Goal: Task Accomplishment & Management: Manage account settings

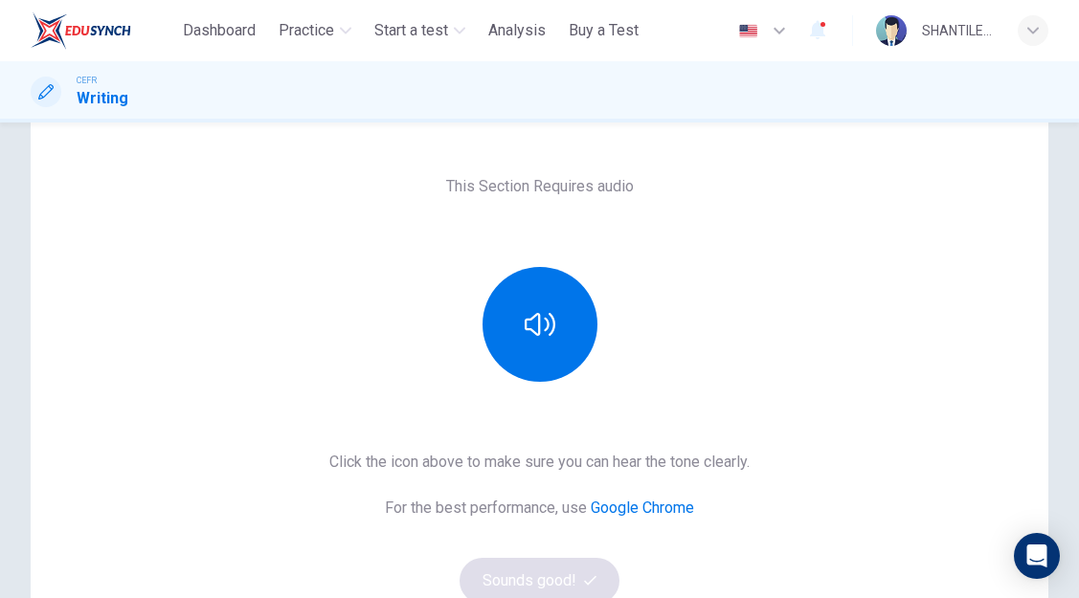
scroll to position [105, 0]
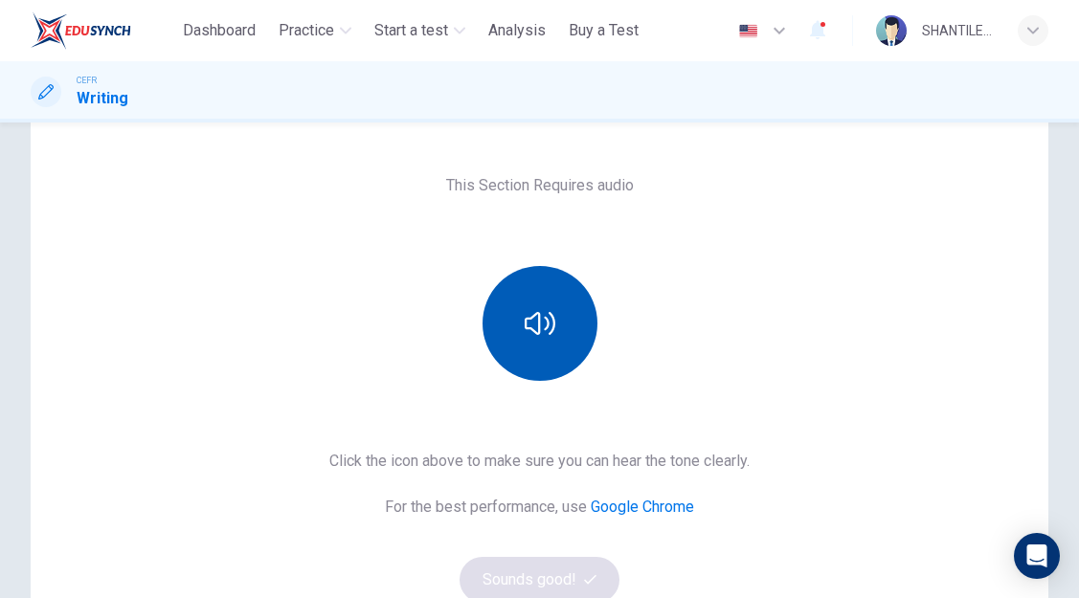
click at [542, 316] on icon "button" at bounding box center [539, 323] width 31 height 23
click at [542, 316] on icon "button" at bounding box center [539, 323] width 31 height 31
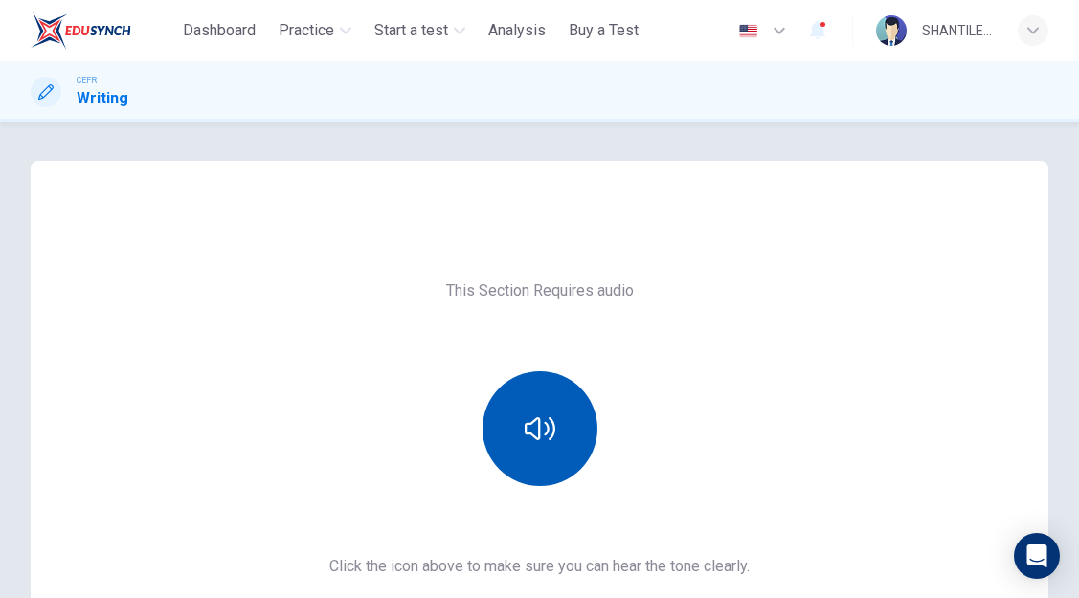
scroll to position [327, 0]
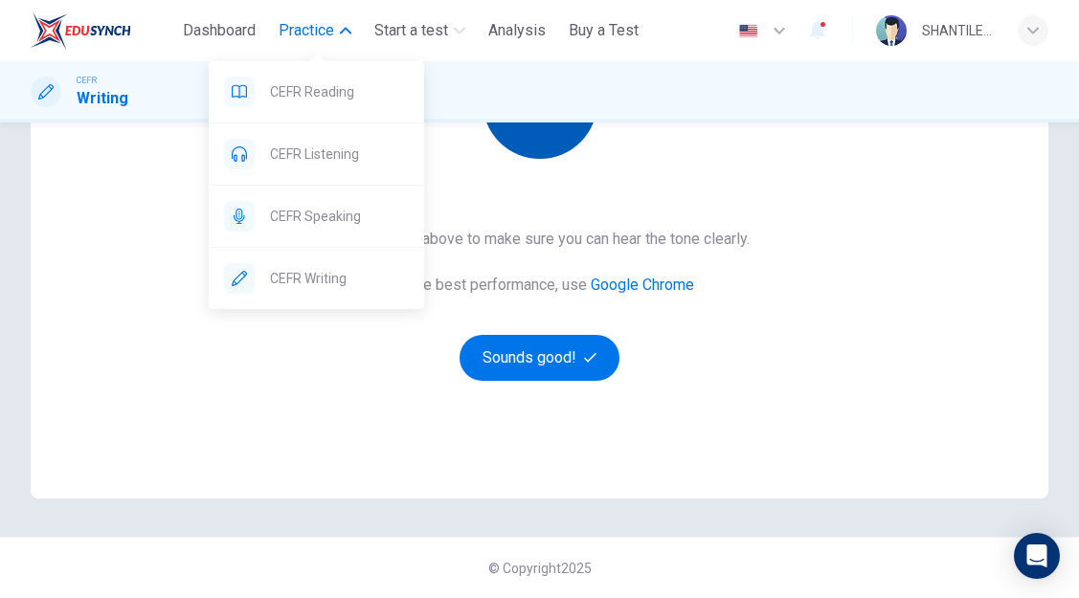
click at [346, 29] on icon "button" at bounding box center [345, 31] width 11 height 7
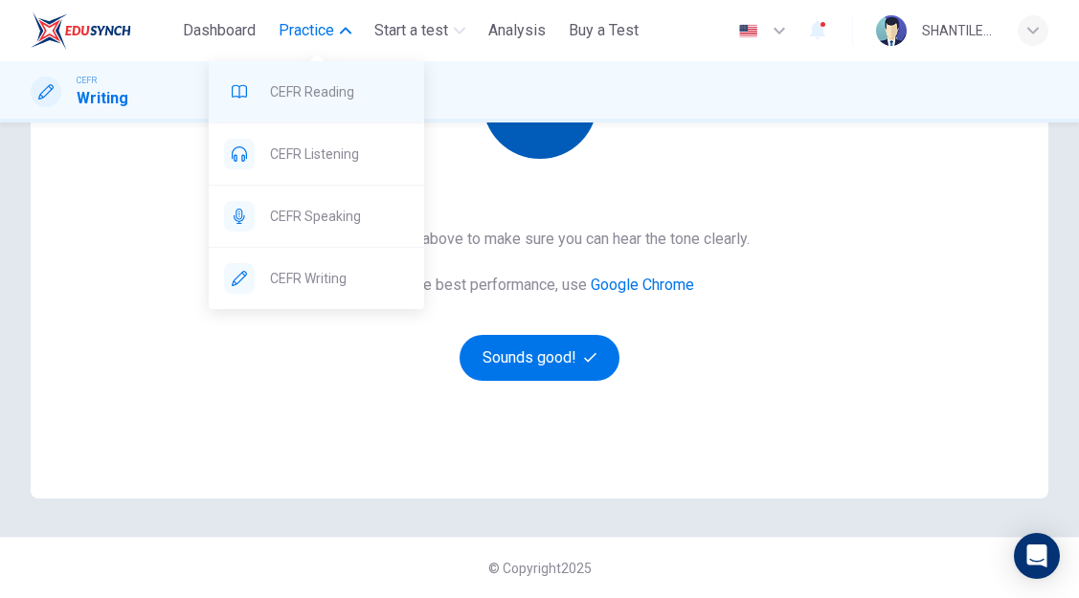
click at [313, 95] on span "CEFR Reading" at bounding box center [339, 91] width 139 height 23
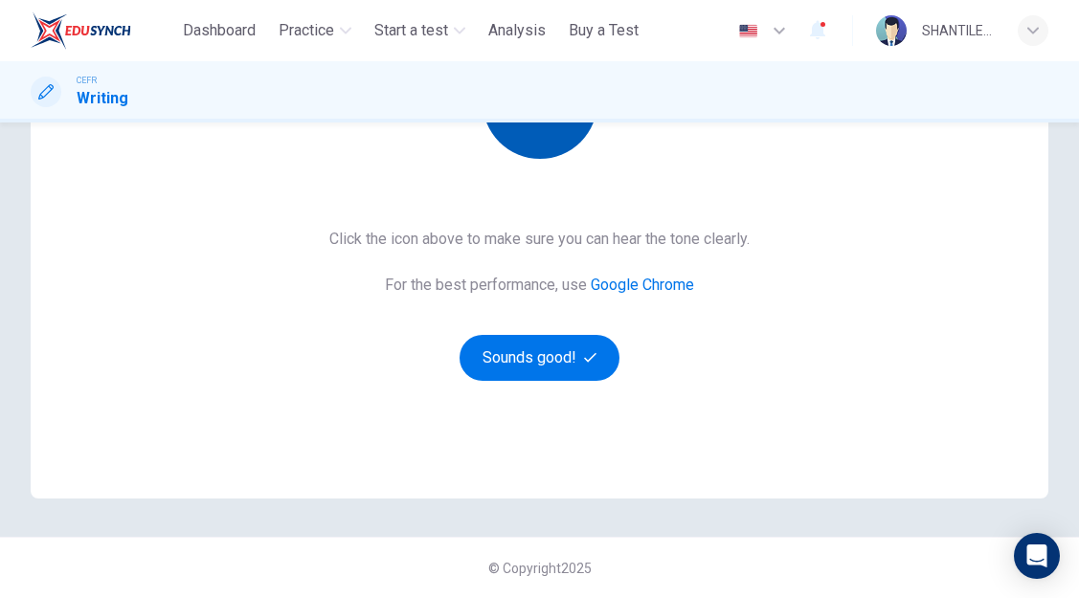
scroll to position [0, 0]
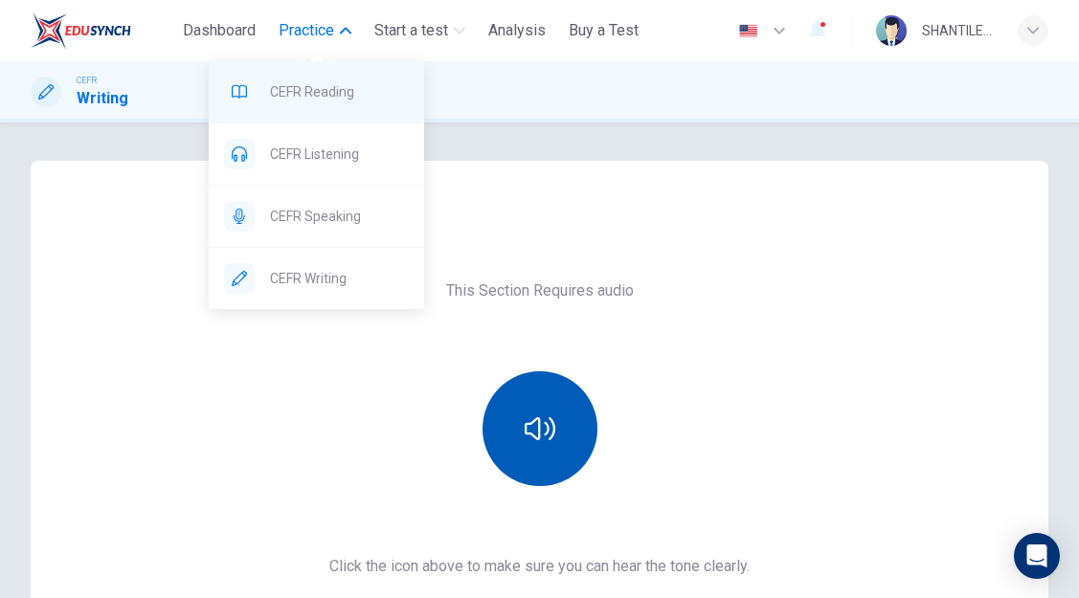
click at [326, 96] on span "CEFR Reading" at bounding box center [339, 91] width 139 height 23
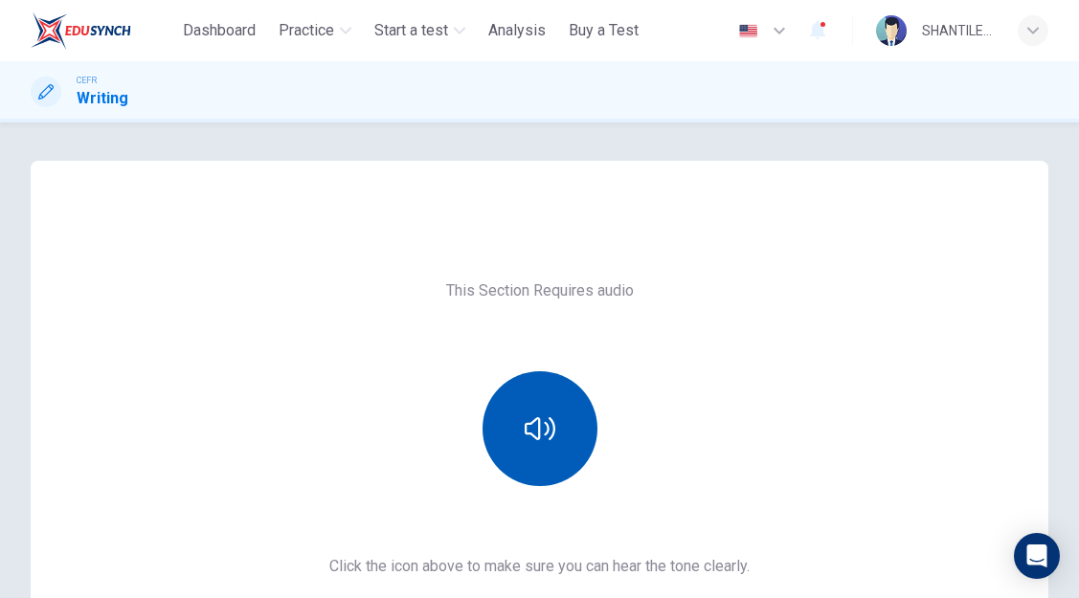
click at [534, 446] on button "button" at bounding box center [539, 428] width 115 height 115
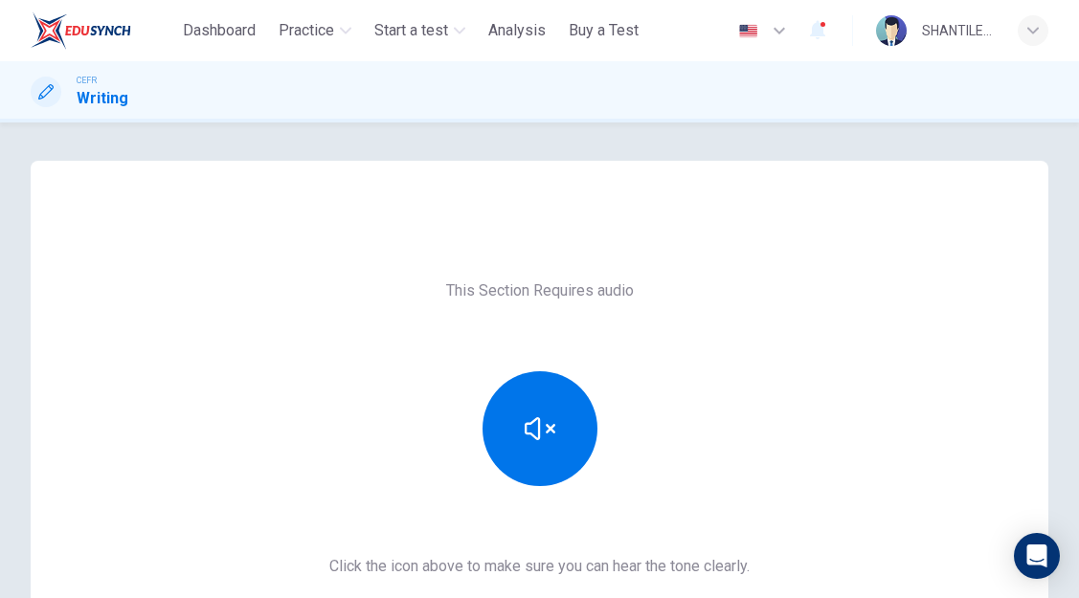
click at [540, 434] on icon "button" at bounding box center [539, 428] width 31 height 31
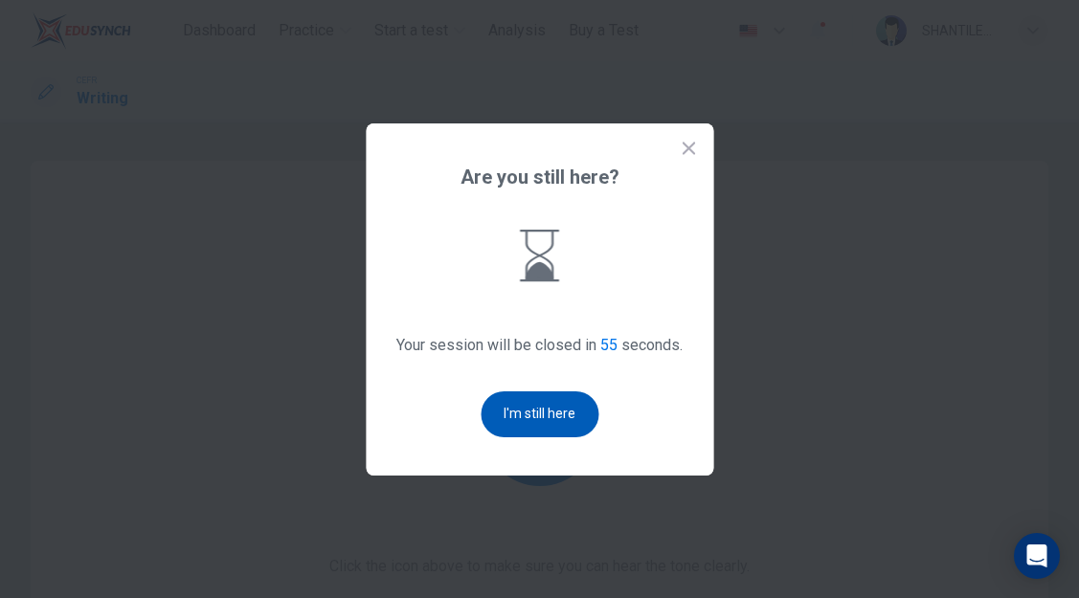
click at [536, 416] on button "I'm still here" at bounding box center [539, 414] width 118 height 46
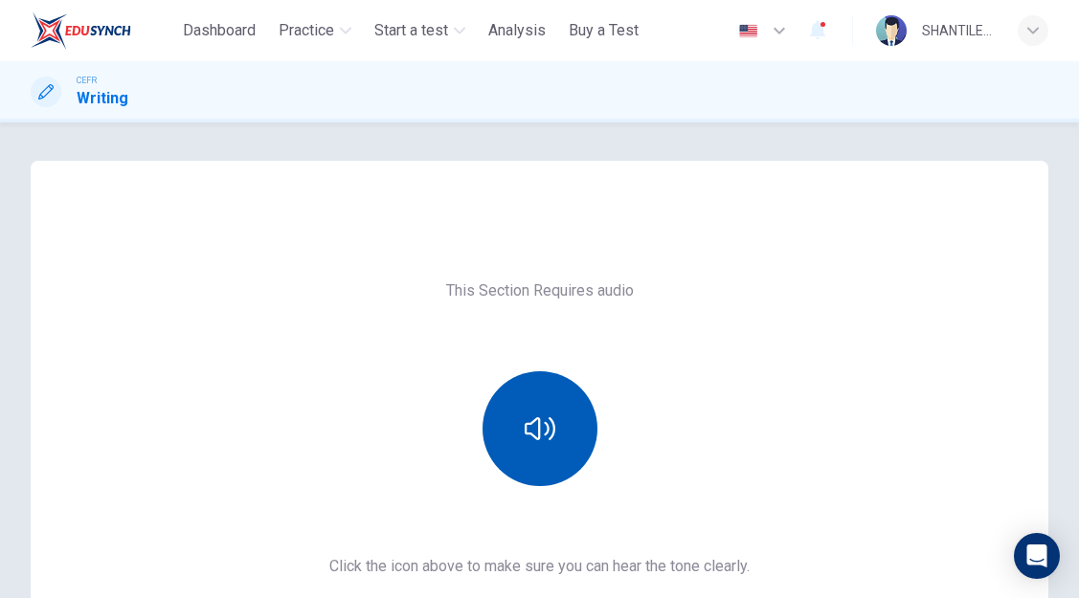
click at [530, 435] on icon "button" at bounding box center [539, 428] width 31 height 23
click at [544, 435] on icon "button" at bounding box center [539, 428] width 31 height 31
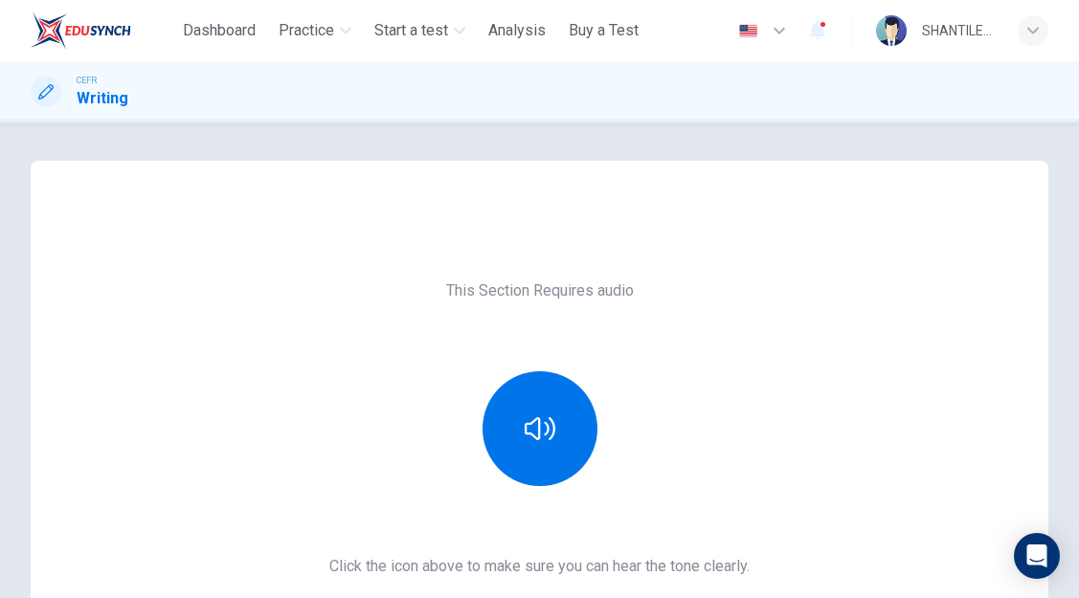
scroll to position [327, 0]
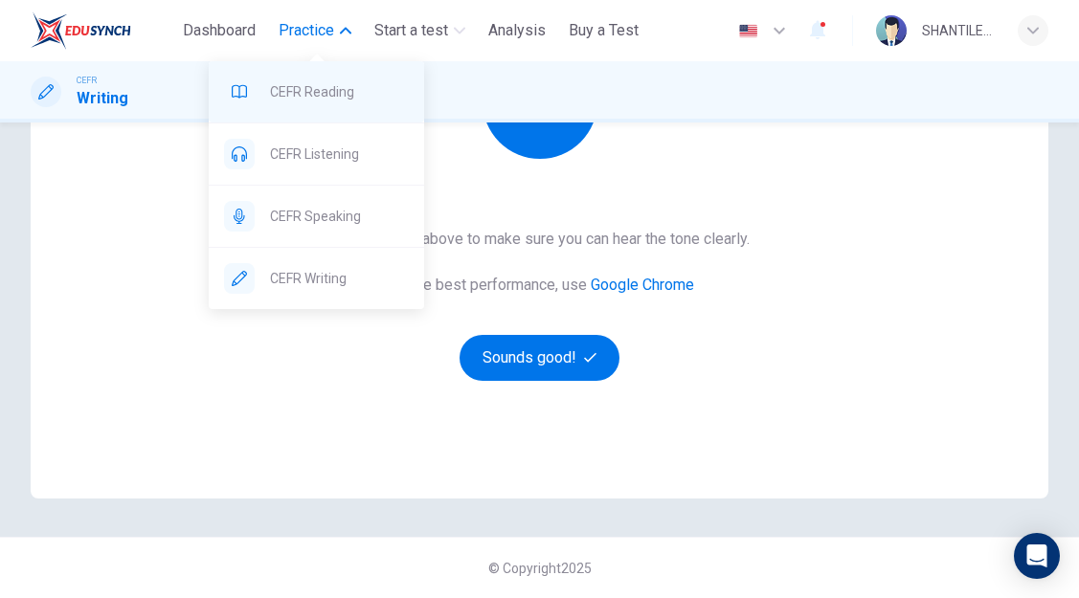
click at [325, 102] on span "CEFR Reading" at bounding box center [339, 91] width 139 height 23
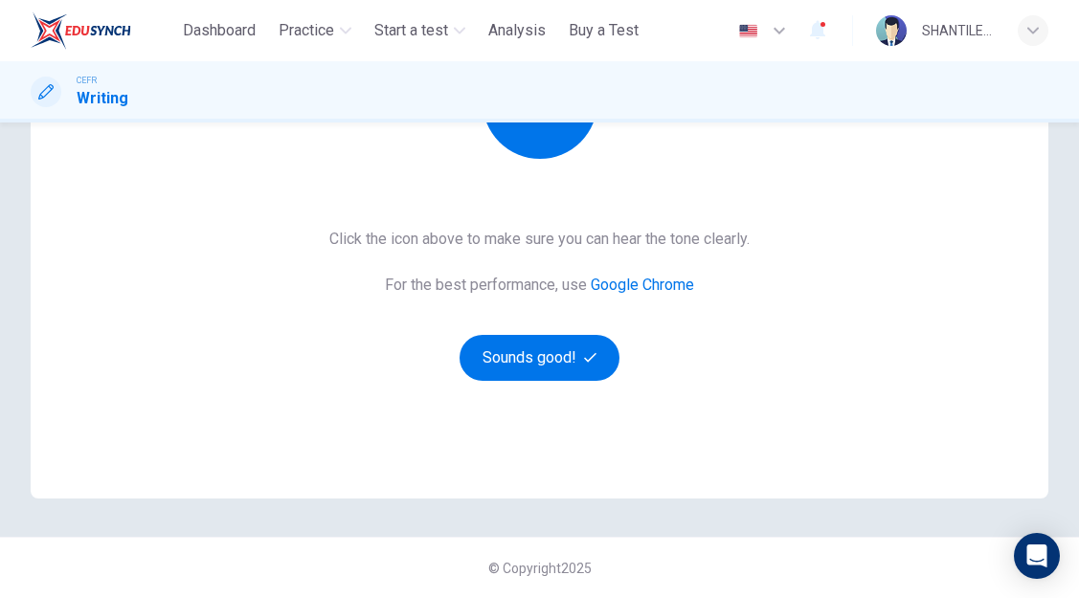
click at [614, 142] on div at bounding box center [539, 101] width 207 height 115
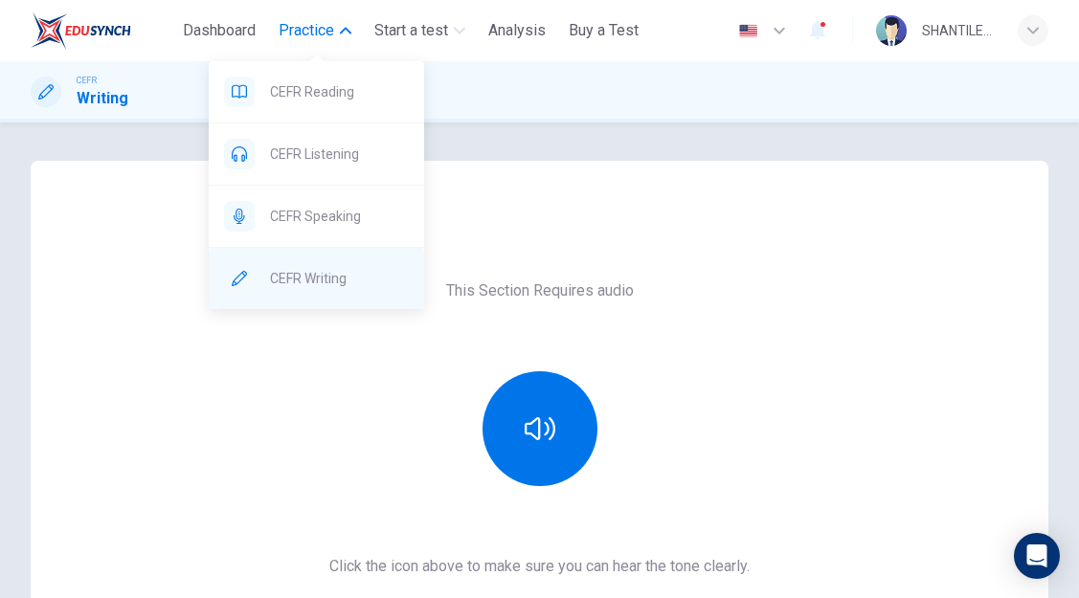
click at [346, 286] on span "CEFR Writing" at bounding box center [339, 278] width 139 height 23
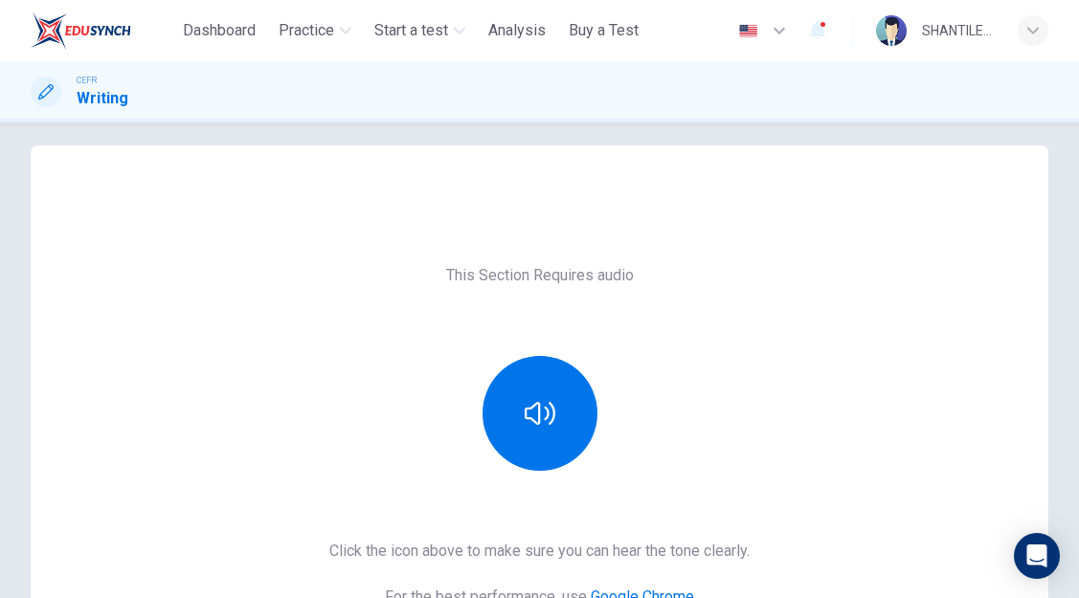
scroll to position [12, 0]
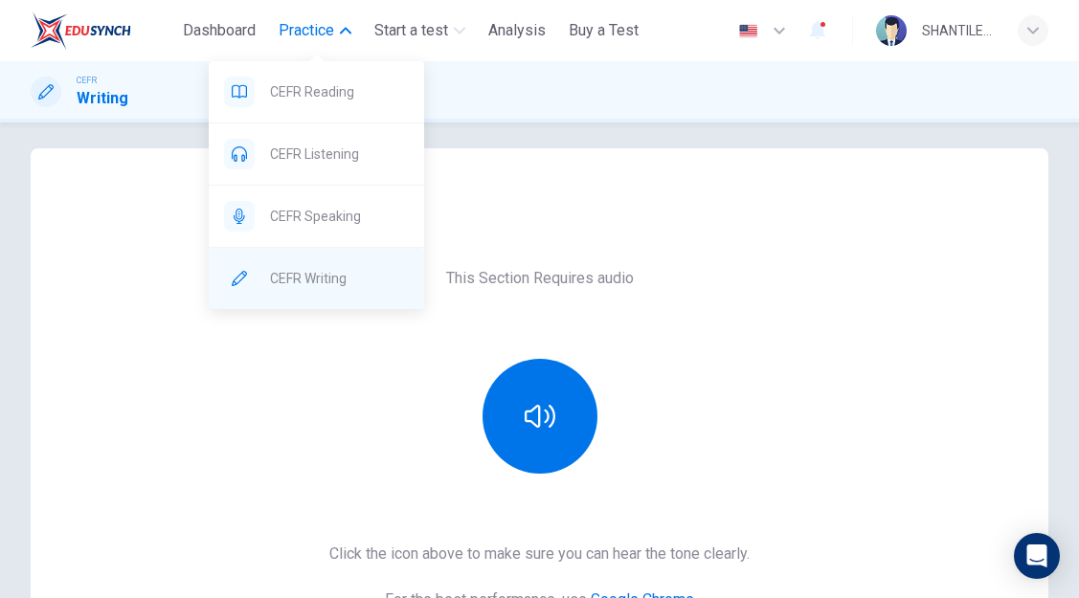
click at [336, 286] on span "CEFR Writing" at bounding box center [339, 278] width 139 height 23
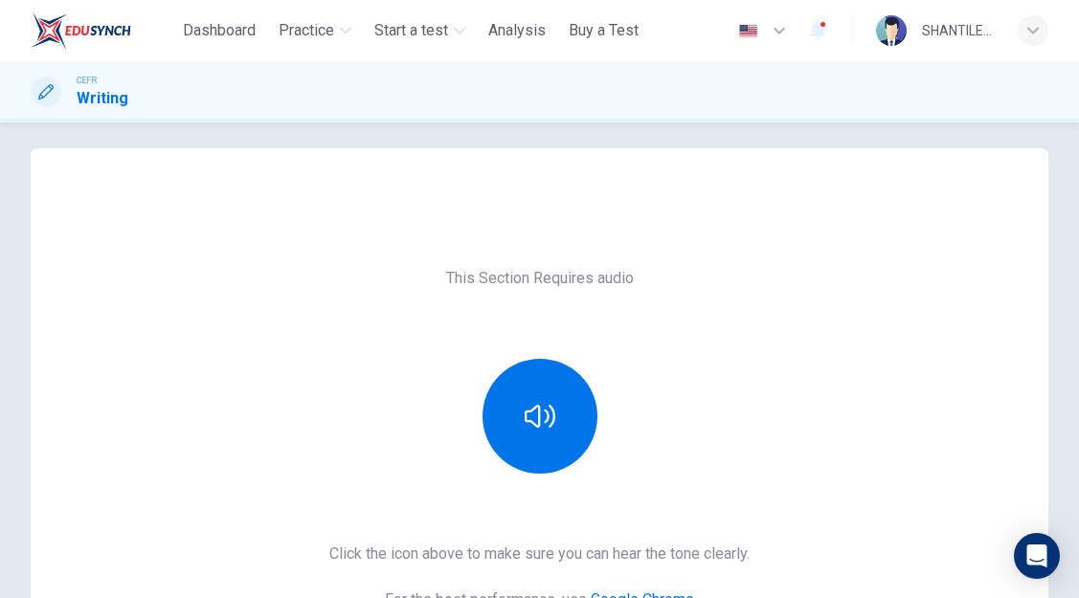
scroll to position [0, 0]
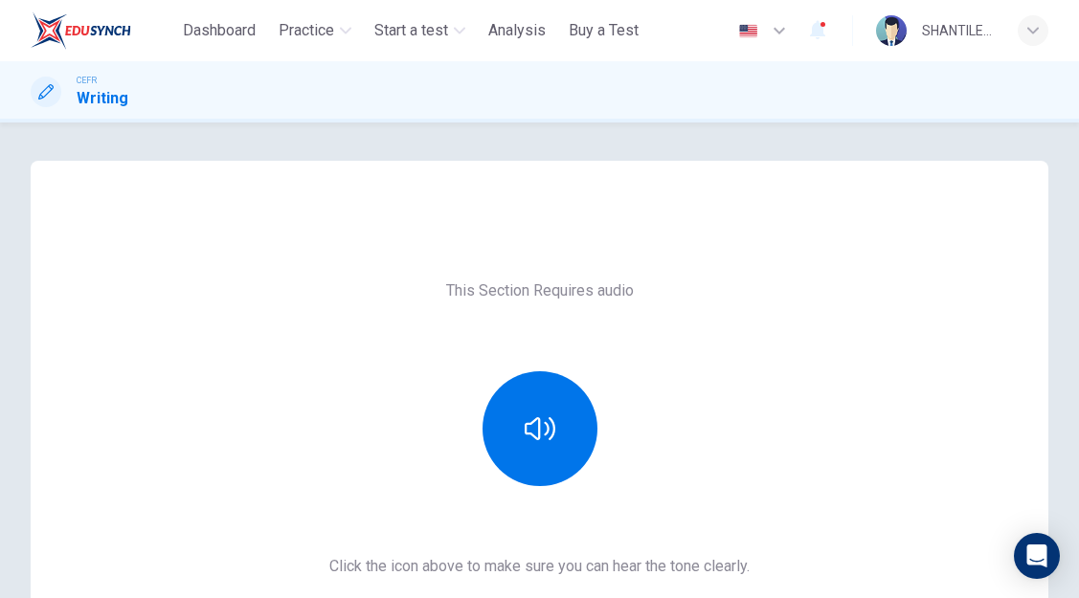
click at [741, 390] on div "This Section Requires audio Click the icon above to make sure you can hear the …" at bounding box center [539, 493] width 1017 height 505
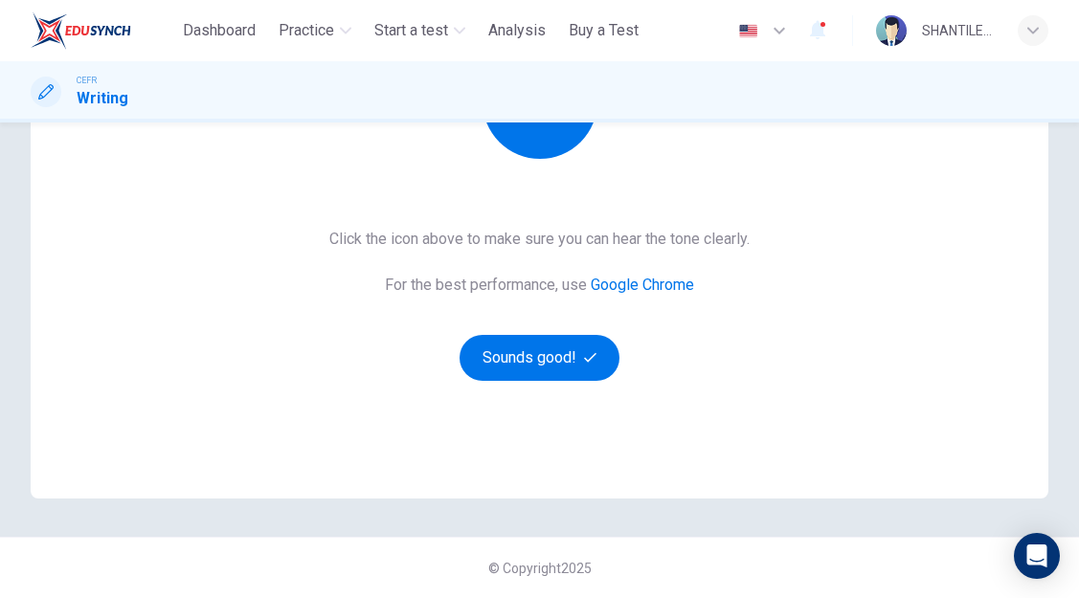
click at [1057, 315] on div "This Section Requires audio Click the icon above to make sure you can hear the …" at bounding box center [539, 165] width 1079 height 665
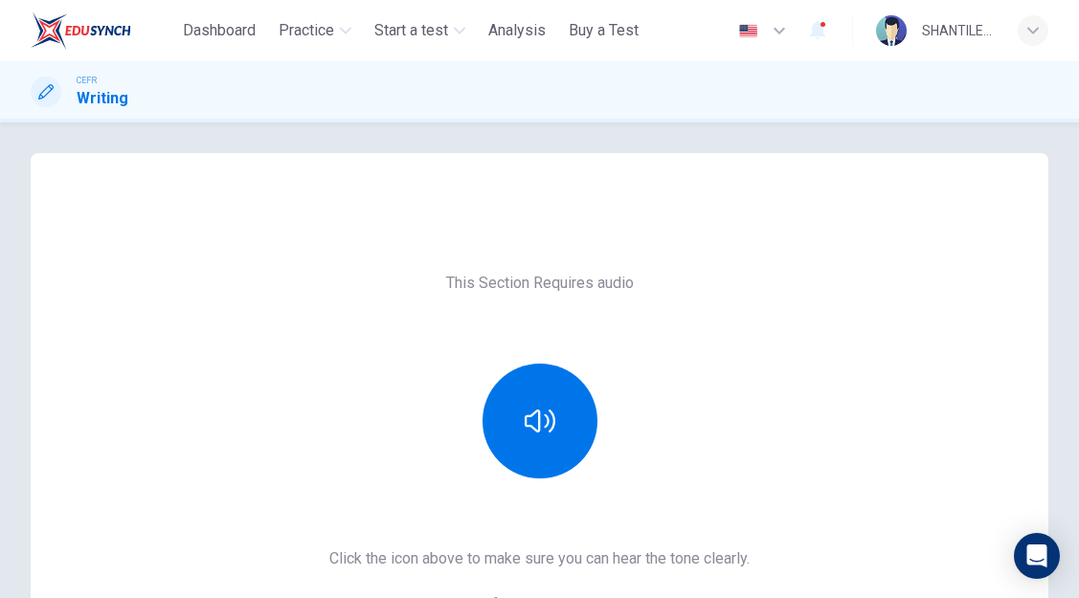
scroll to position [0, 0]
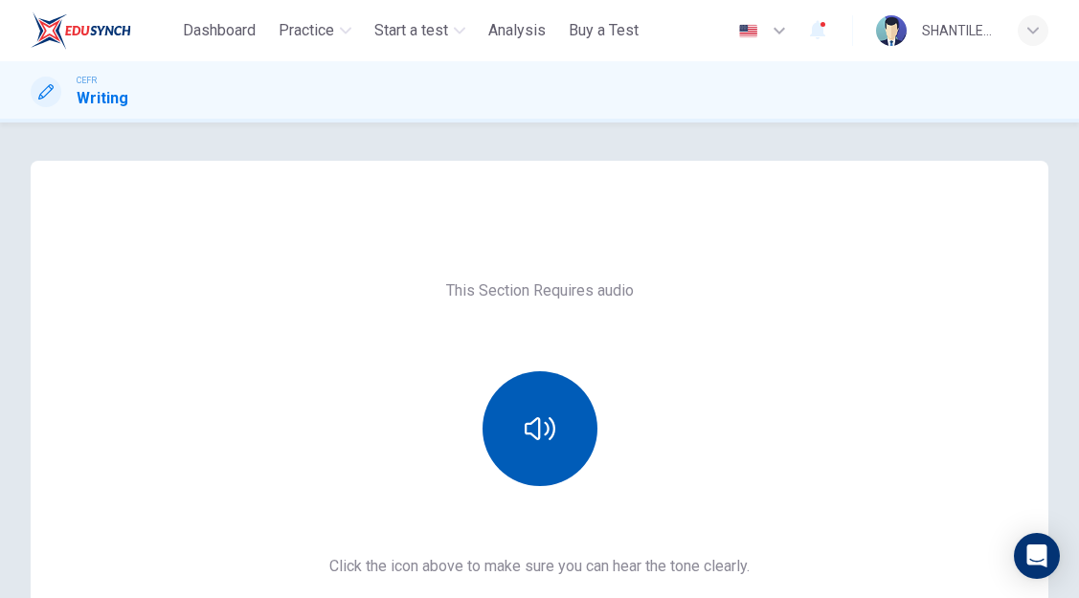
click at [558, 438] on button "button" at bounding box center [539, 428] width 115 height 115
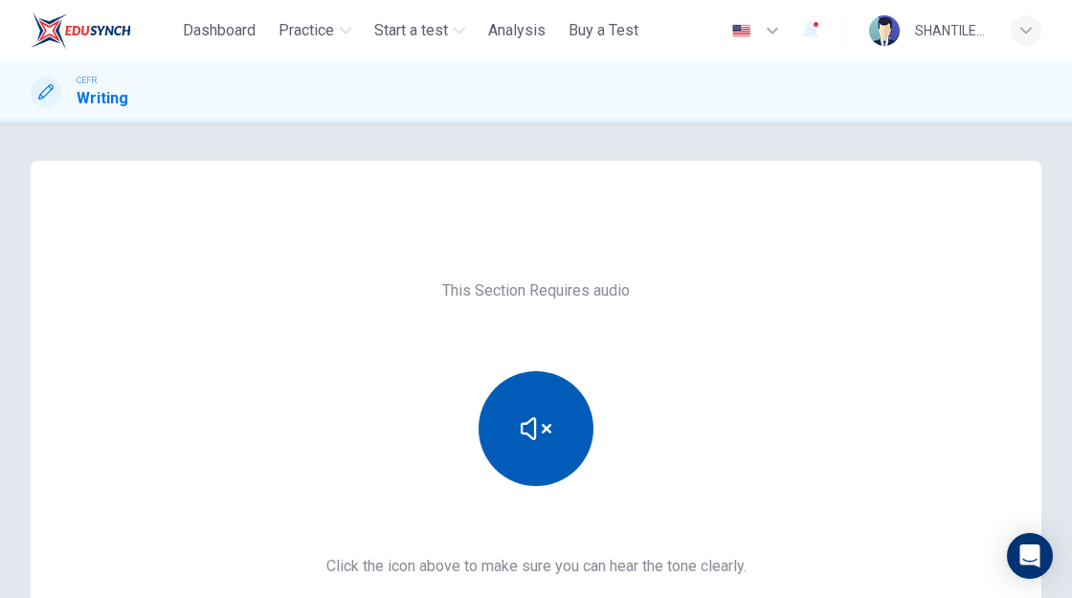
click at [529, 432] on icon "button" at bounding box center [536, 428] width 31 height 31
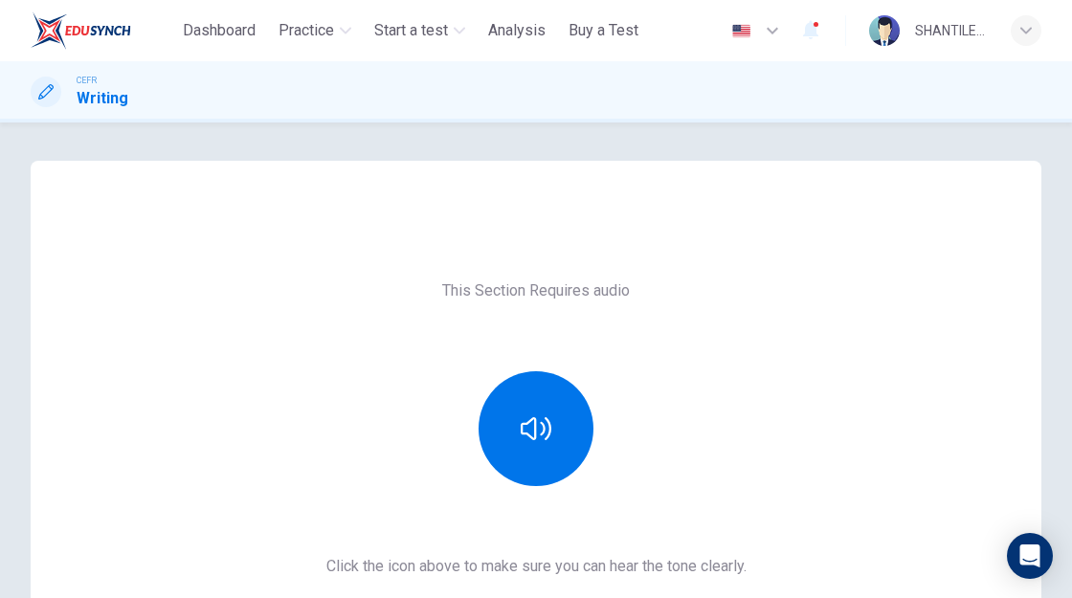
click at [1031, 33] on icon "button" at bounding box center [1025, 30] width 11 height 11
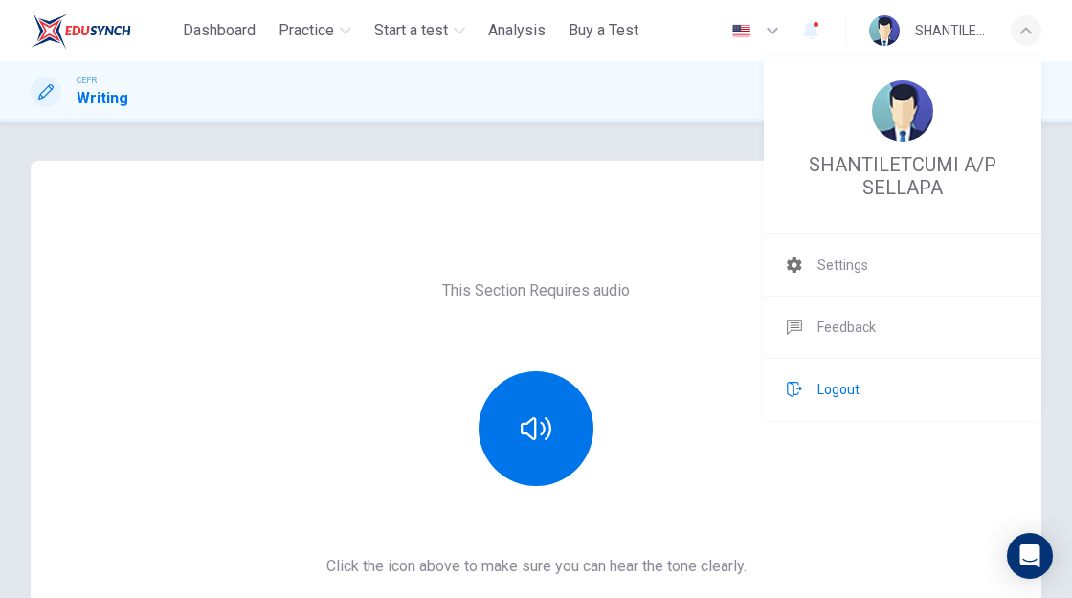
click at [831, 387] on span "Logout" at bounding box center [838, 389] width 42 height 23
